Goal: Transaction & Acquisition: Purchase product/service

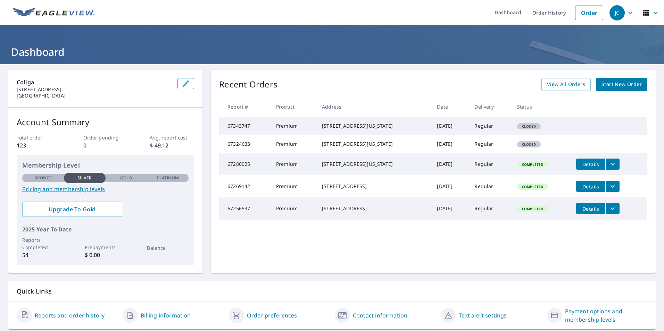
drag, startPoint x: 321, startPoint y: 125, endPoint x: 381, endPoint y: 134, distance: 60.9
click at [381, 130] on div "15311 Ruppstock Dr Missouri City, TX 77489" at bounding box center [374, 126] width 104 height 7
copy div "15311 Ruppstock Dr Missouri City, TX 77489"
click at [621, 88] on span "Start New Order" at bounding box center [622, 84] width 40 height 9
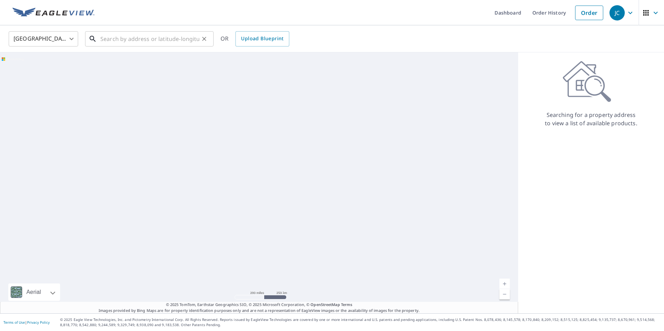
click at [122, 38] on input "text" at bounding box center [149, 38] width 99 height 19
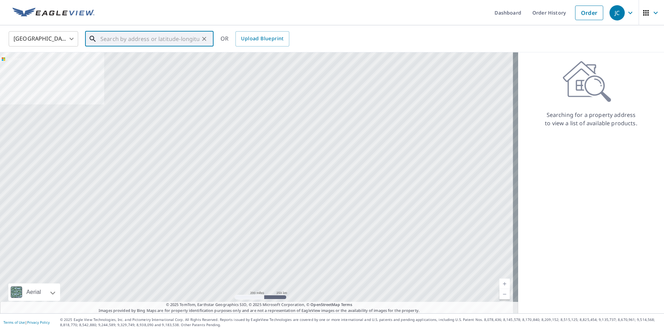
paste input "15311 Ruppstock Dr Missouri City, TX 77489"
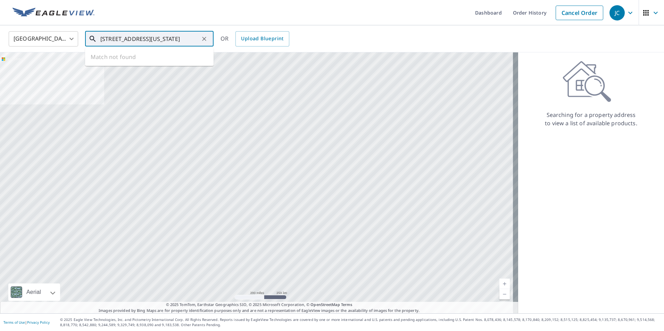
scroll to position [0, 17]
click at [154, 62] on span "15311 Ruppstock Dr" at bounding box center [153, 59] width 109 height 8
type input "15311 Ruppstock Dr Missouri City, TX 77489"
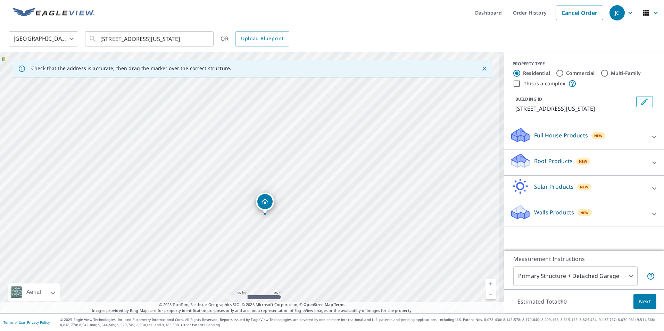
drag, startPoint x: 283, startPoint y: 208, endPoint x: 270, endPoint y: 174, distance: 35.7
click at [270, 175] on div "15311 Ruppstock Dr Missouri City, TX 77489" at bounding box center [252, 182] width 505 height 261
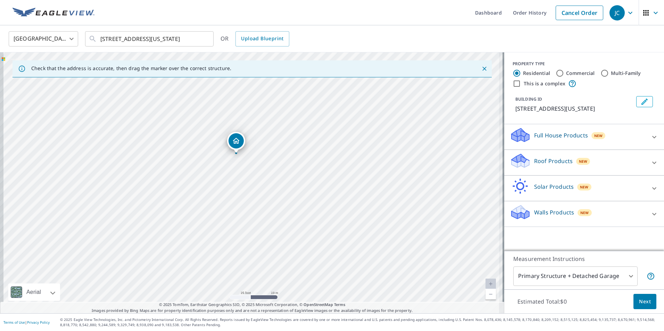
drag, startPoint x: 279, startPoint y: 204, endPoint x: 276, endPoint y: 157, distance: 47.4
click at [276, 157] on div "15311 Ruppstock Dr Missouri City, TX 77489" at bounding box center [252, 182] width 505 height 261
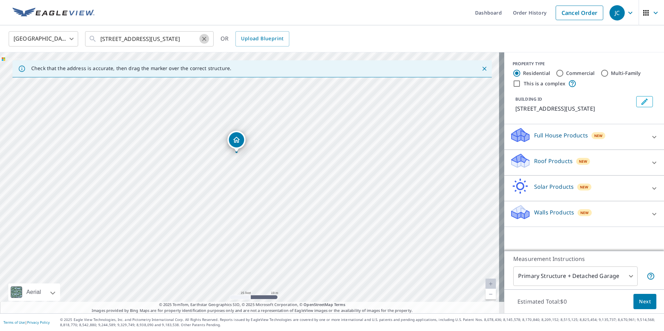
click at [203, 39] on icon "Clear" at bounding box center [204, 38] width 7 height 7
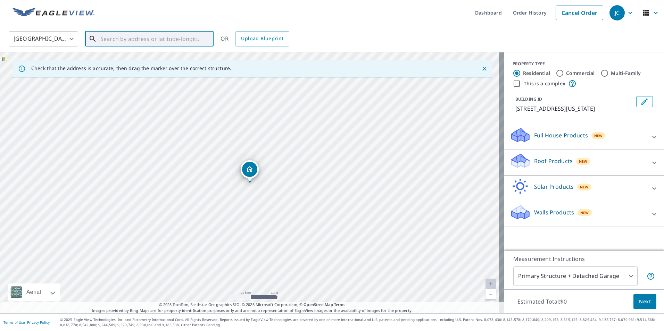
paste input "15311 Ruppstock Dr Missouri City, TX 77489"
click at [143, 66] on p "Missouri City, TX 77489" at bounding box center [153, 66] width 109 height 7
type input "15311 Ruppstock Dr Missouri City, TX 77489"
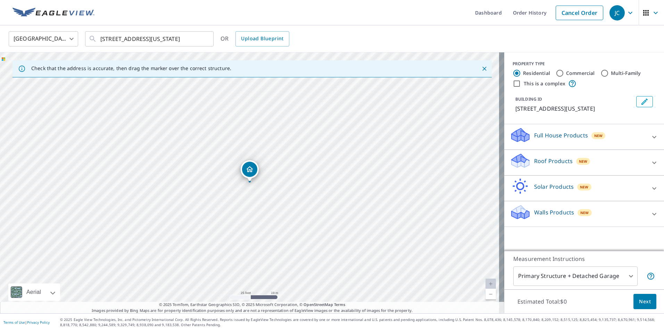
click at [554, 165] on p "Roof Products" at bounding box center [553, 161] width 39 height 8
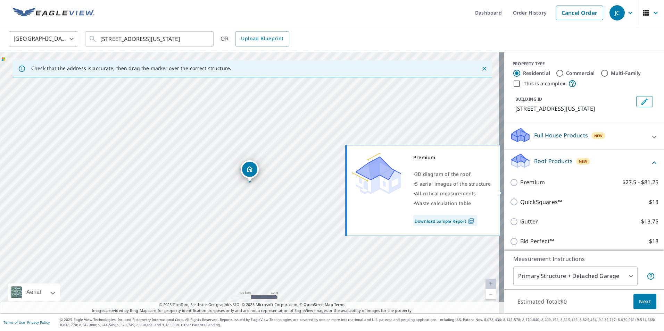
click at [520, 187] on p "Premium" at bounding box center [532, 182] width 25 height 9
click at [517, 187] on input "Premium $27.5 - $81.25" at bounding box center [515, 183] width 10 height 8
checkbox input "true"
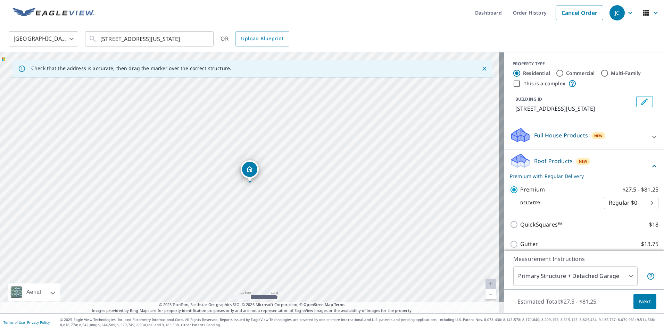
click at [644, 307] on button "Next" at bounding box center [645, 302] width 23 height 16
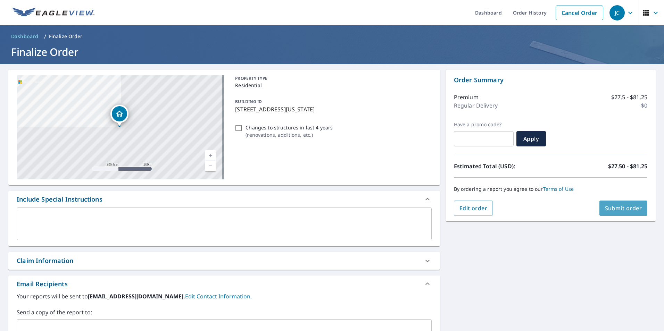
click at [614, 212] on button "Submit order" at bounding box center [624, 208] width 48 height 15
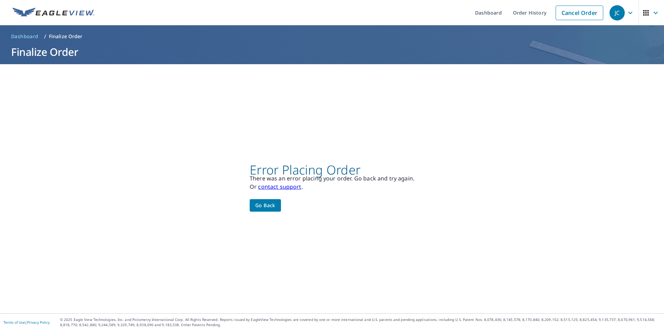
click at [286, 188] on link "contact support" at bounding box center [279, 187] width 43 height 8
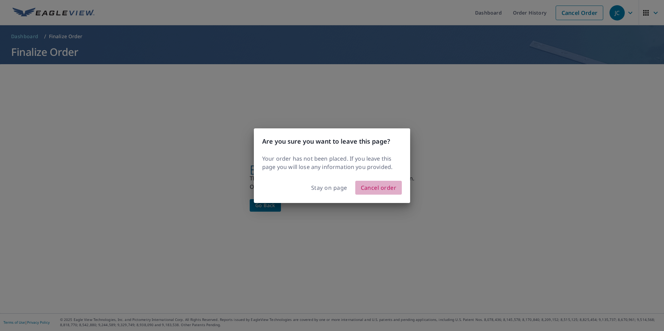
click at [370, 190] on span "Cancel order" at bounding box center [379, 188] width 36 height 10
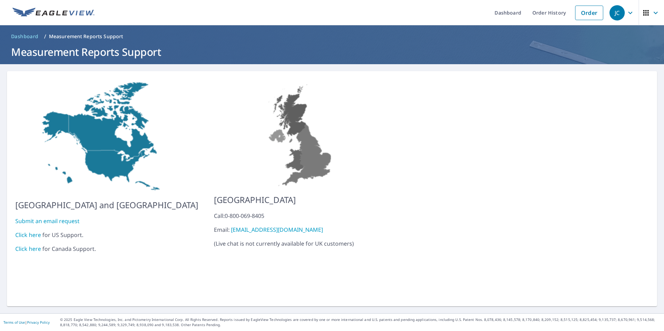
click at [28, 231] on link "Click here" at bounding box center [28, 235] width 26 height 8
click at [556, 15] on link "Order History" at bounding box center [549, 12] width 45 height 25
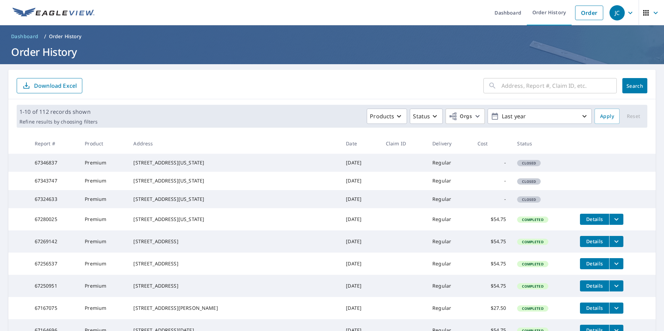
click at [380, 190] on td at bounding box center [403, 181] width 47 height 18
click at [177, 184] on div "15311 Ruppstock Dr Missouri City, TX 77489" at bounding box center [234, 181] width 202 height 7
click at [124, 184] on td "Premium" at bounding box center [103, 181] width 49 height 18
click at [52, 190] on td "67343747" at bounding box center [54, 181] width 50 height 18
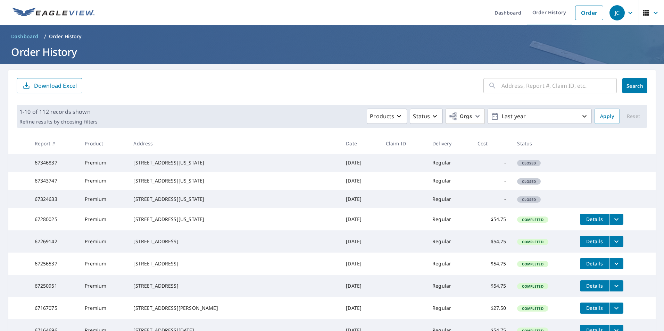
click at [38, 208] on td "67324633" at bounding box center [54, 199] width 50 height 18
drag, startPoint x: 38, startPoint y: 216, endPoint x: 61, endPoint y: 216, distance: 23.3
click at [61, 208] on td "67324633" at bounding box center [54, 199] width 50 height 18
copy td "67324633"
click at [537, 89] on input "text" at bounding box center [559, 85] width 115 height 19
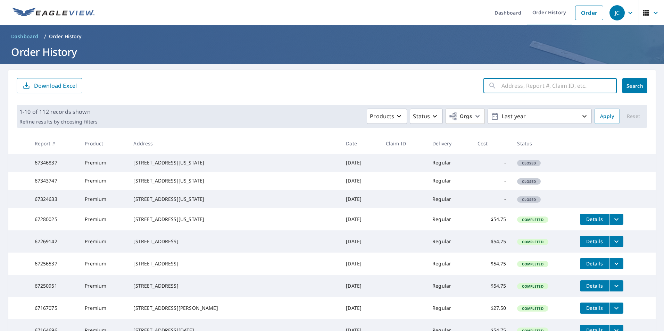
paste input "67324633"
type input "67324633"
click at [630, 86] on span "Search" at bounding box center [635, 86] width 14 height 7
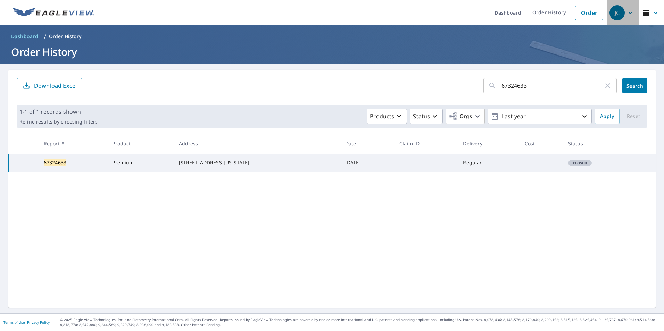
click at [617, 15] on div "JC" at bounding box center [617, 12] width 15 height 15
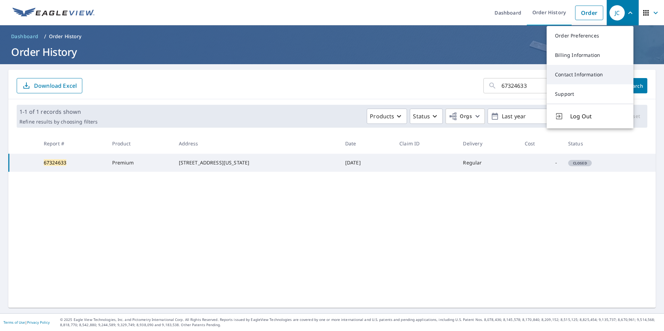
click at [577, 75] on link "Contact Information" at bounding box center [590, 74] width 87 height 19
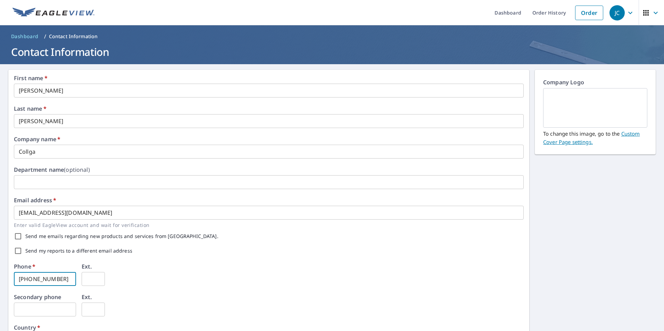
drag, startPoint x: 55, startPoint y: 280, endPoint x: 15, endPoint y: 278, distance: 40.7
click at [15, 278] on input "832-508-3044" at bounding box center [45, 279] width 62 height 14
click at [577, 14] on link "Order" at bounding box center [589, 13] width 28 height 15
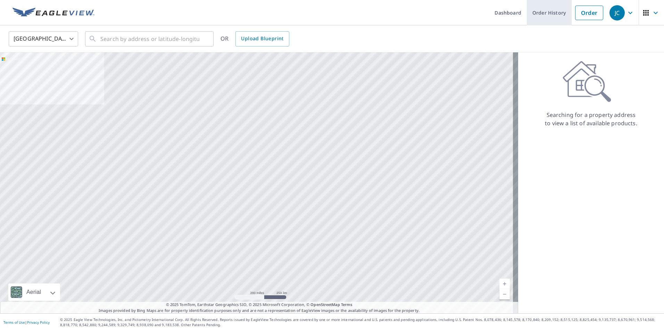
click at [544, 13] on link "Order History" at bounding box center [549, 12] width 45 height 25
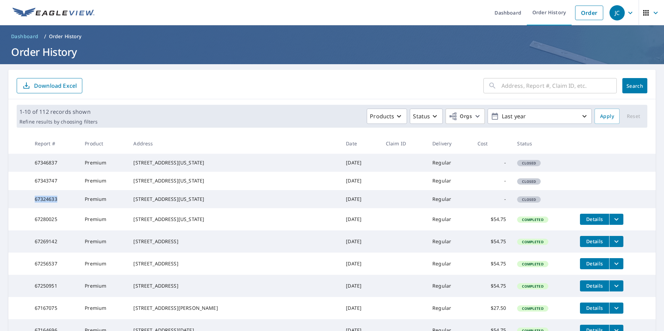
drag, startPoint x: 39, startPoint y: 216, endPoint x: 60, endPoint y: 216, distance: 21.2
click at [60, 208] on td "67324633" at bounding box center [54, 199] width 50 height 18
copy td "67324633"
drag, startPoint x: 153, startPoint y: 162, endPoint x: 208, endPoint y: 178, distance: 57.4
click at [208, 172] on td "15311 Ruppstock Dr Missouri City, TX 77489" at bounding box center [234, 163] width 213 height 18
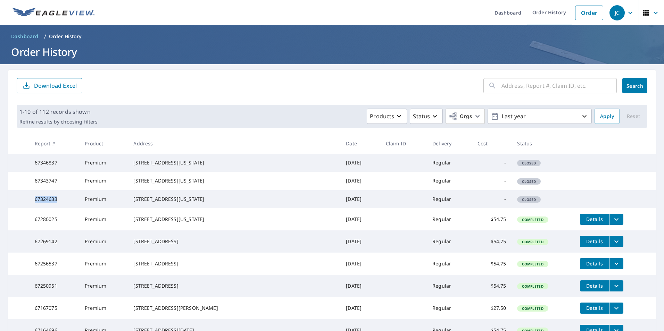
copy div "15311 Ruppstock Dr Missouri City, TX 77489"
click at [577, 16] on link "Order" at bounding box center [589, 13] width 28 height 15
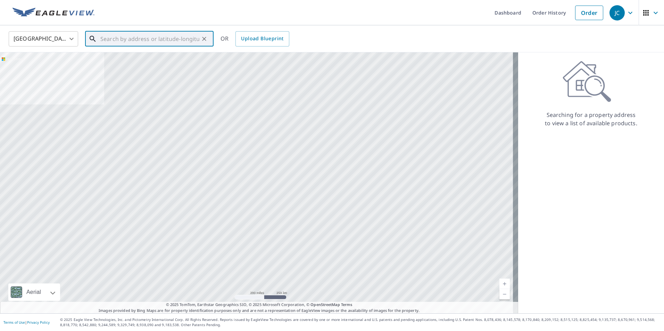
click at [166, 41] on input "text" at bounding box center [149, 38] width 99 height 19
paste input "15311 Ruppstock Dr Missouri City, TX 77489"
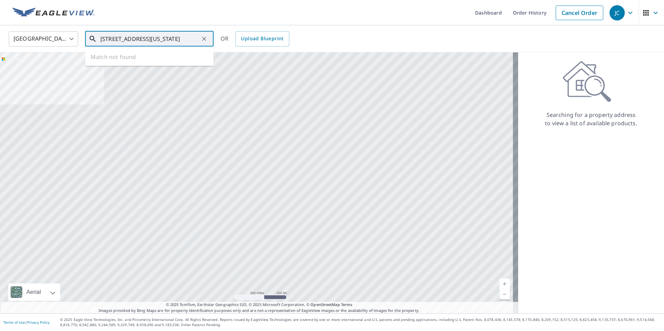
scroll to position [0, 17]
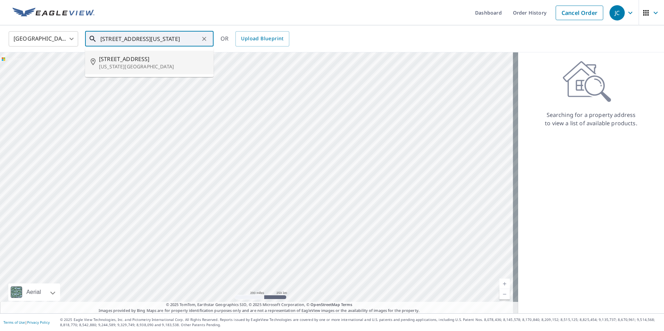
click at [131, 61] on span "15311 Ruppstock Dr" at bounding box center [153, 59] width 109 height 8
type input "15311 Ruppstock Dr Missouri City, TX 77489"
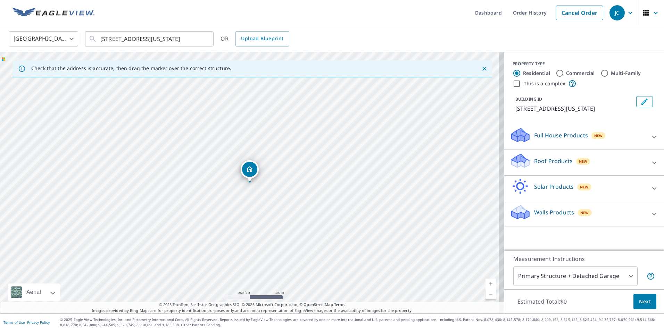
click at [526, 171] on div "Roof Products New" at bounding box center [578, 163] width 136 height 20
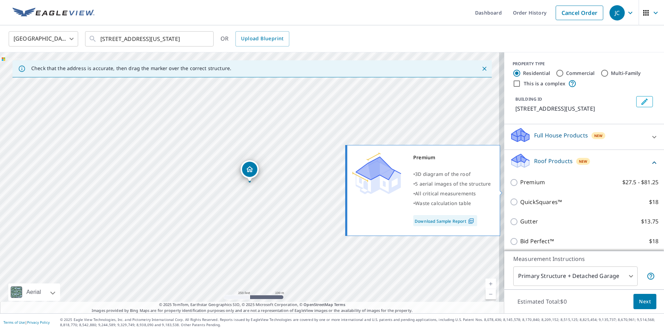
click at [526, 187] on p "Premium" at bounding box center [532, 182] width 25 height 9
click at [520, 187] on input "Premium $27.5 - $81.25" at bounding box center [515, 183] width 10 height 8
checkbox input "true"
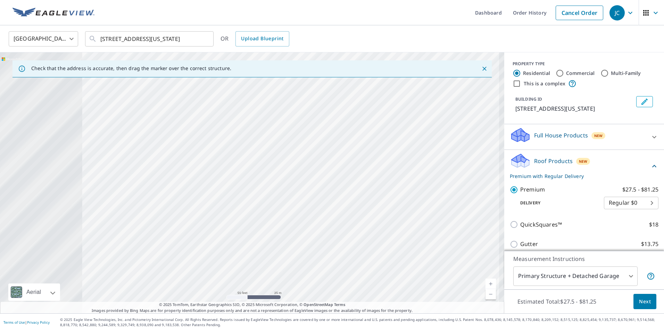
drag, startPoint x: 222, startPoint y: 181, endPoint x: 462, endPoint y: 157, distance: 241.6
click at [459, 158] on div "15311 Ruppstock Dr Missouri City, TX 77489" at bounding box center [252, 182] width 505 height 261
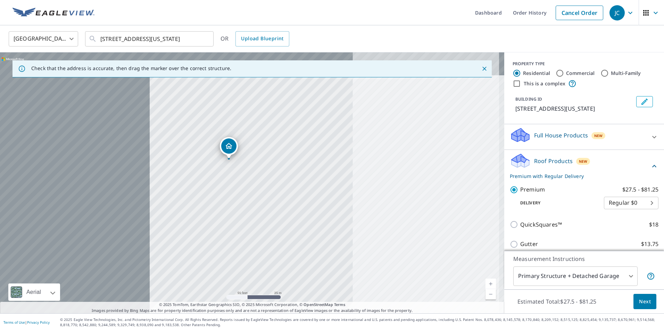
drag, startPoint x: 210, startPoint y: 141, endPoint x: 409, endPoint y: 161, distance: 200.4
click at [423, 162] on div "15311 Ruppstock Dr Missouri City, TX 77489" at bounding box center [252, 182] width 505 height 261
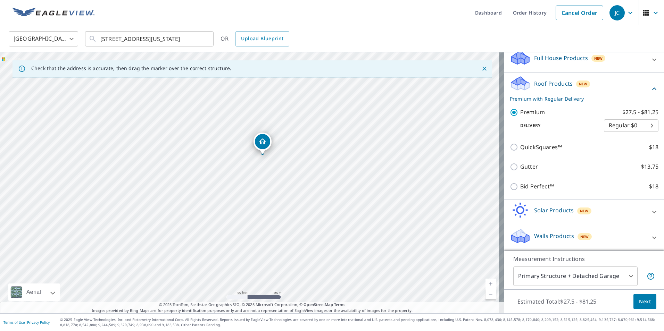
scroll to position [86, 0]
click at [639, 305] on span "Next" at bounding box center [645, 302] width 12 height 9
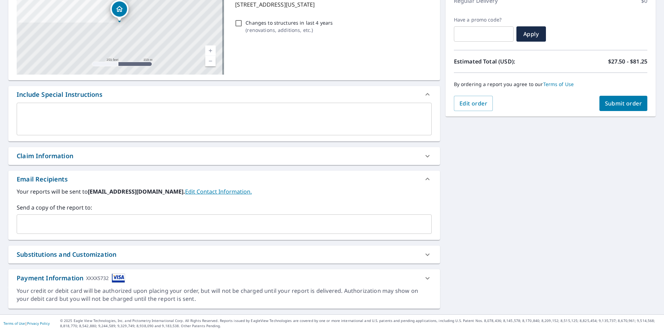
scroll to position [106, 0]
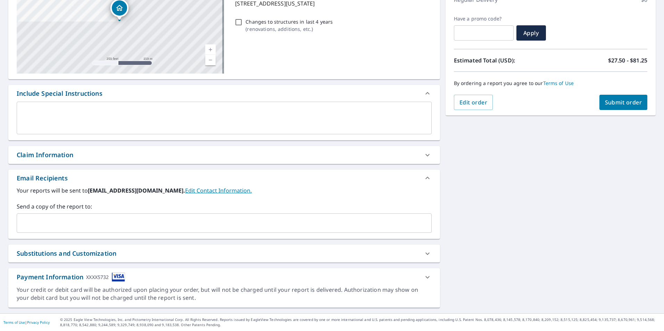
click at [424, 277] on icon at bounding box center [428, 277] width 8 height 8
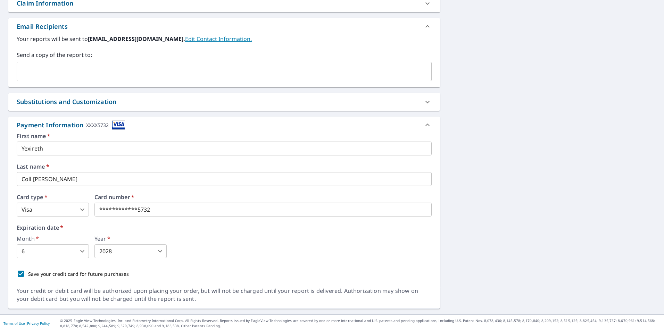
scroll to position [259, 0]
click at [187, 244] on div "Month   * 6 6 ​ Year   * 2028 2028 ​" at bounding box center [224, 246] width 415 height 22
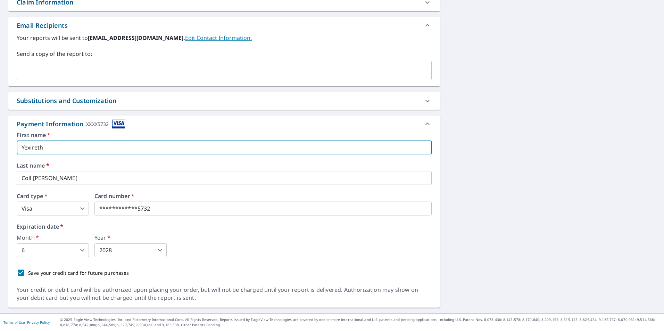
drag, startPoint x: 38, startPoint y: 146, endPoint x: 6, endPoint y: 140, distance: 31.8
click at [6, 140] on div "15311 Ruppstock Dr Missouri City, TX 77489 Aerial Road A standard road map Aeri…" at bounding box center [332, 59] width 664 height 508
type input "David"
click at [20, 181] on input "Coll Garcia" at bounding box center [224, 178] width 415 height 14
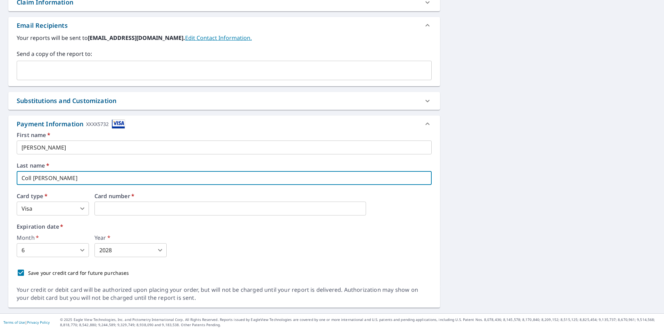
drag, startPoint x: 55, startPoint y: 180, endPoint x: 0, endPoint y: 181, distance: 55.3
click at [0, 181] on html "JC JC Dashboard Order History Cancel Order JC Dashboard / Finalize Order Finali…" at bounding box center [332, 165] width 664 height 331
type input "Duarte"
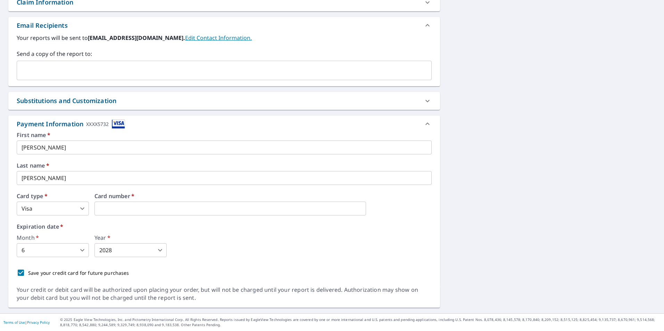
click at [240, 243] on div "Month   * 6 6 ​ Year   * 2028 2028 ​" at bounding box center [224, 246] width 415 height 22
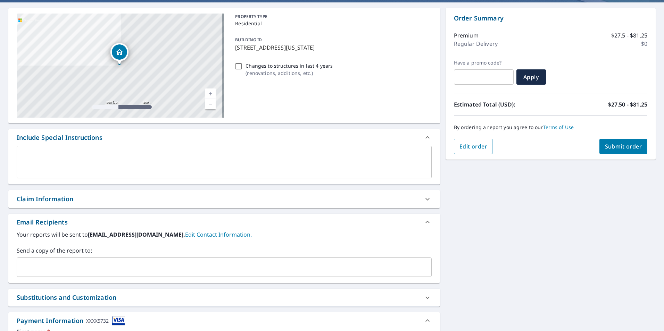
scroll to position [16, 0]
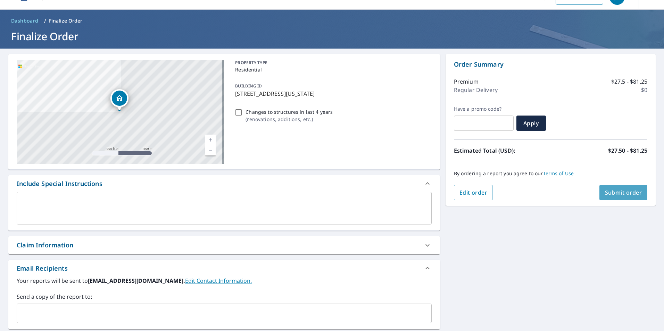
click at [607, 198] on button "Submit order" at bounding box center [624, 192] width 48 height 15
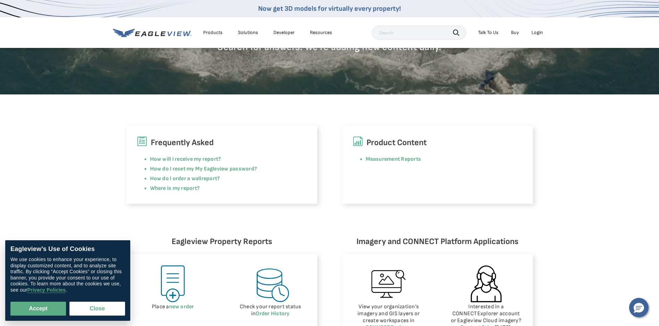
scroll to position [139, 0]
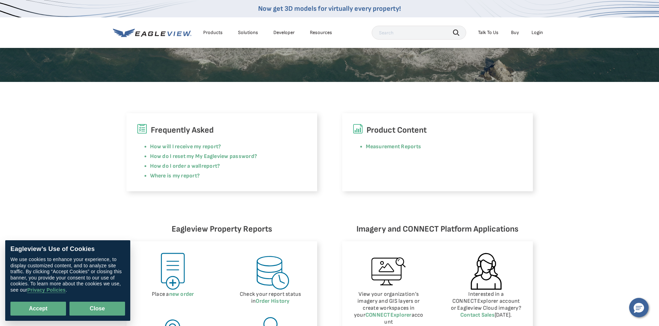
click at [97, 309] on button "Close" at bounding box center [97, 309] width 56 height 14
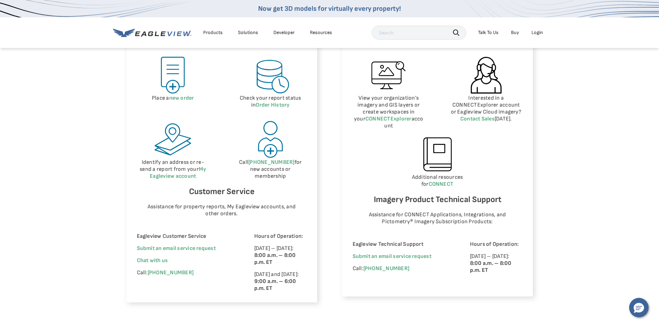
scroll to position [347, 0]
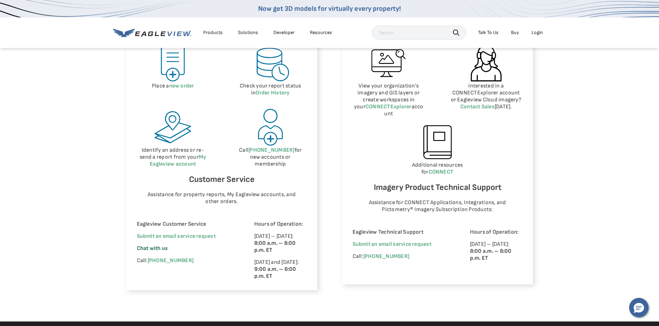
click at [159, 250] on span "Chat with us" at bounding box center [152, 248] width 31 height 7
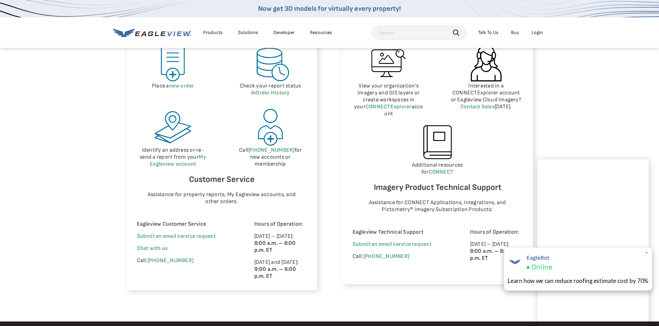
click at [646, 253] on span "×" at bounding box center [647, 252] width 4 height 7
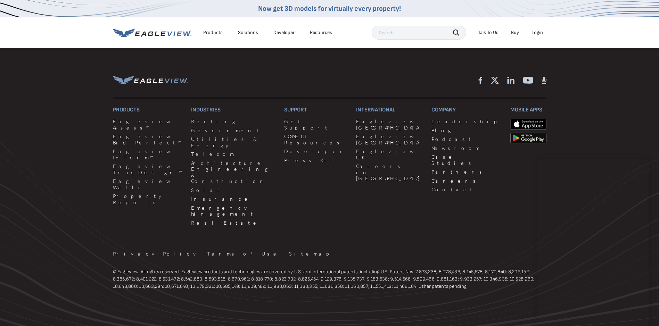
scroll to position [623, 0]
